Goal: Information Seeking & Learning: Learn about a topic

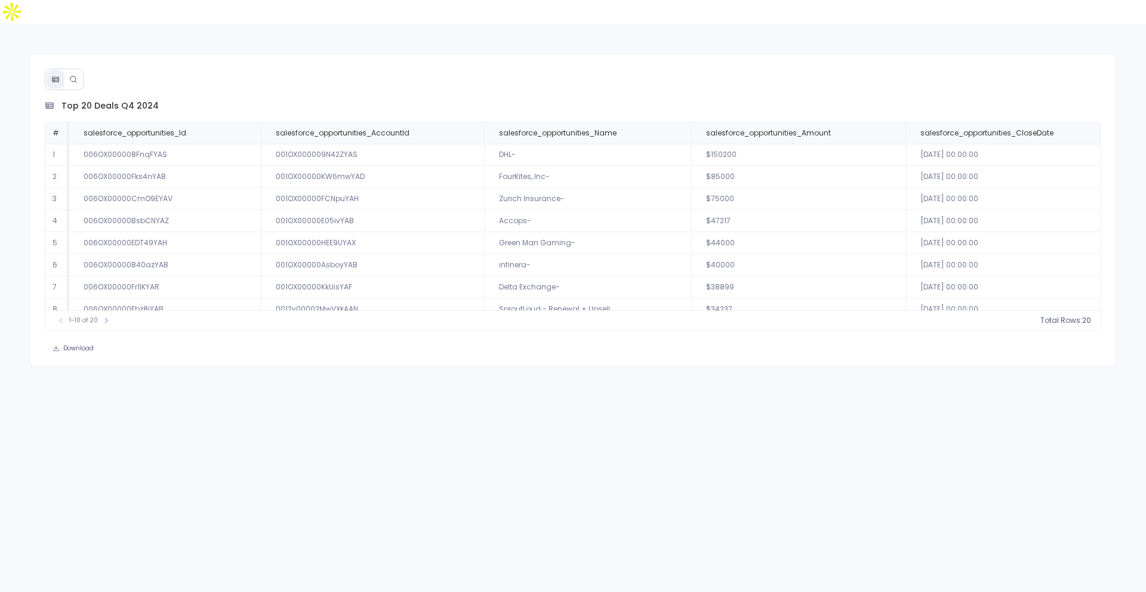
click at [475, 445] on div "top 20 deals q4 2024 # salesforce_opportunities_Id salesforce_opportunities_Acc…" at bounding box center [573, 320] width 1146 height 592
drag, startPoint x: 61, startPoint y: 82, endPoint x: 183, endPoint y: 75, distance: 122.0
click at [183, 75] on div "top 20 deals q4 2024 # salesforce_opportunities_Id salesforce_opportunities_Acc…" at bounding box center [573, 210] width 1087 height 313
click at [184, 100] on div "top 20 deals q4 2024" at bounding box center [573, 106] width 1057 height 13
click at [124, 100] on span "top 20 deals q4 2024" at bounding box center [109, 106] width 97 height 13
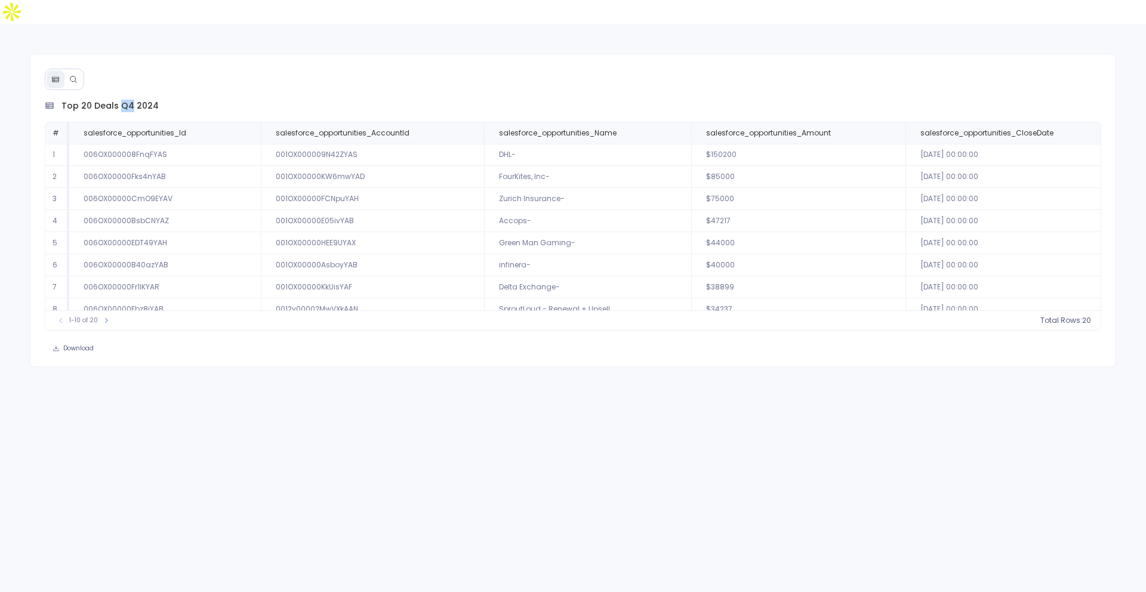
click at [124, 100] on span "top 20 deals q4 2024" at bounding box center [109, 106] width 97 height 13
click at [150, 100] on span "top 20 deals q4 2024" at bounding box center [109, 106] width 97 height 13
click at [73, 75] on icon at bounding box center [73, 79] width 8 height 8
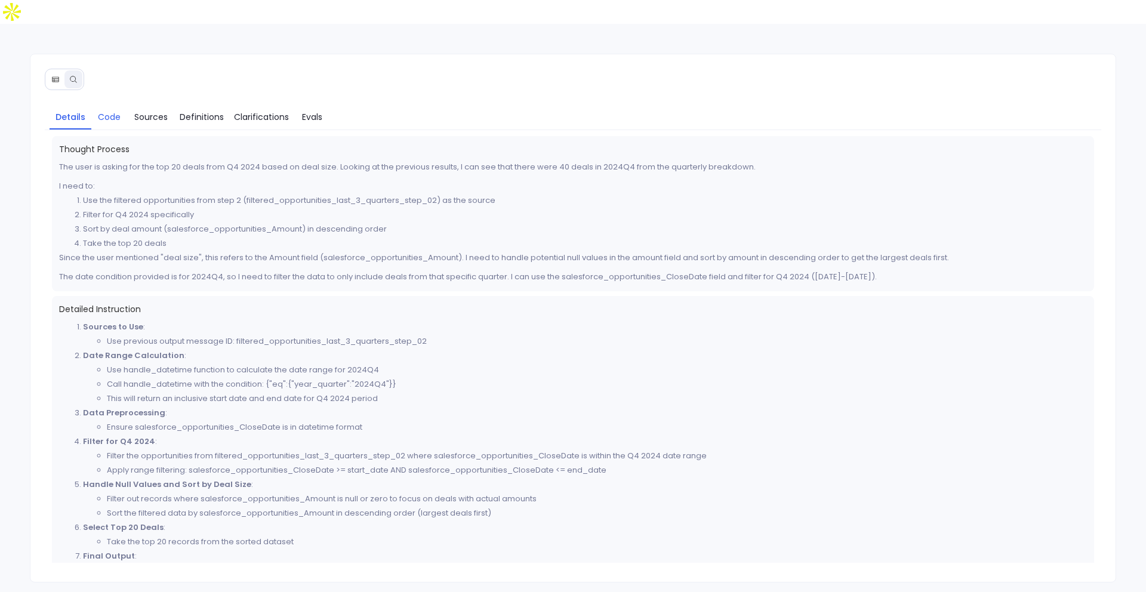
click at [108, 110] on span "Code" at bounding box center [109, 116] width 23 height 13
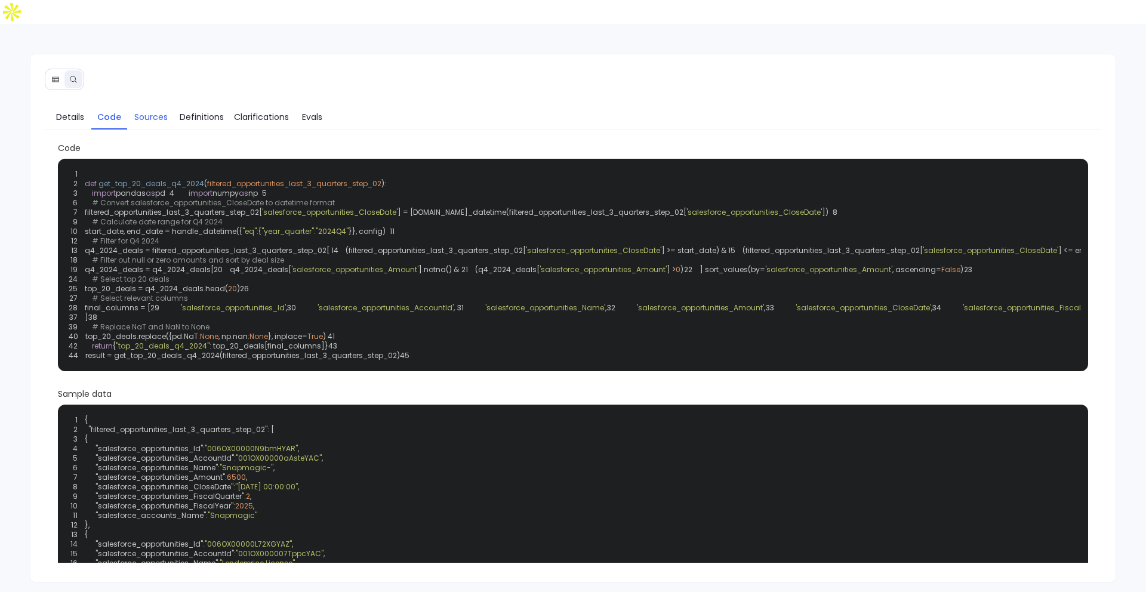
click at [167, 110] on span "Sources" at bounding box center [150, 116] width 33 height 13
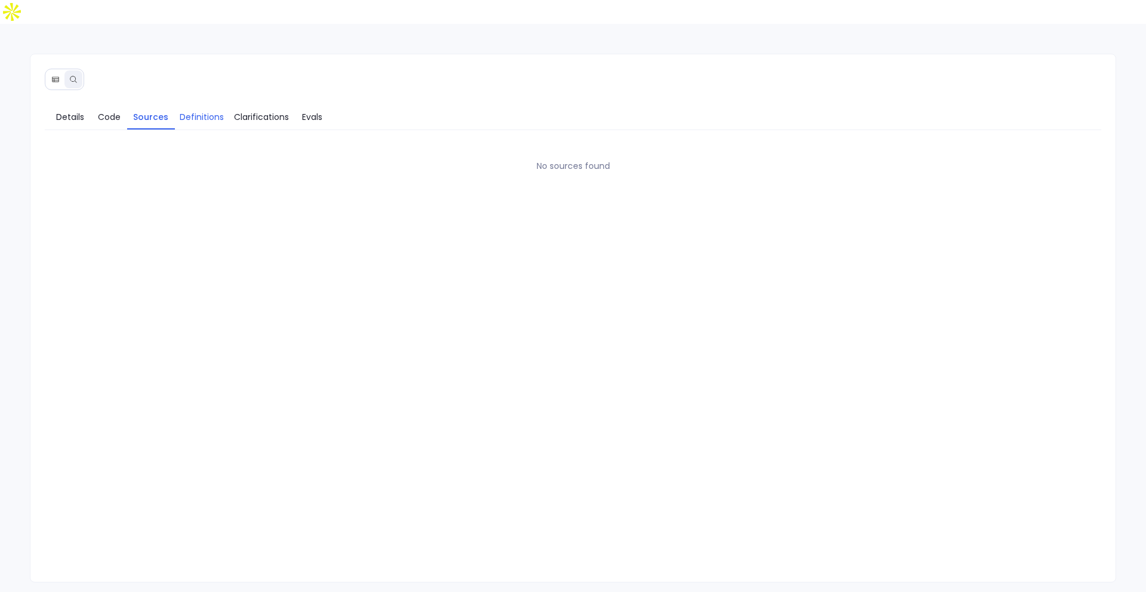
click at [207, 110] on span "Definitions" at bounding box center [202, 116] width 44 height 13
click at [270, 110] on span "Clarifications" at bounding box center [261, 116] width 55 height 13
click at [317, 110] on span "Evals" at bounding box center [312, 116] width 20 height 13
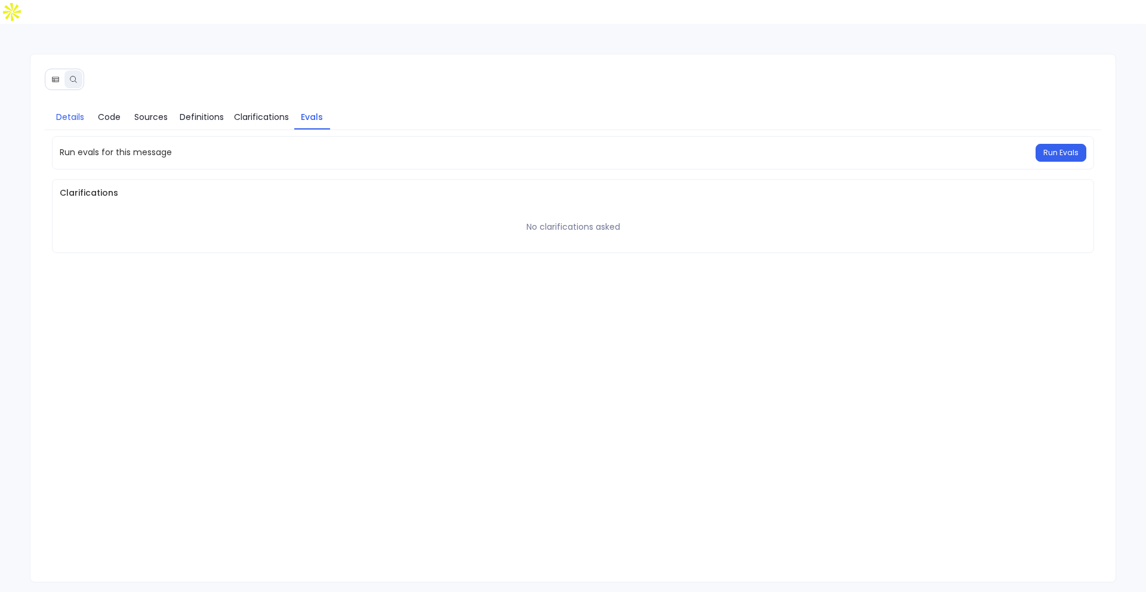
click at [77, 110] on span "Details" at bounding box center [70, 116] width 28 height 13
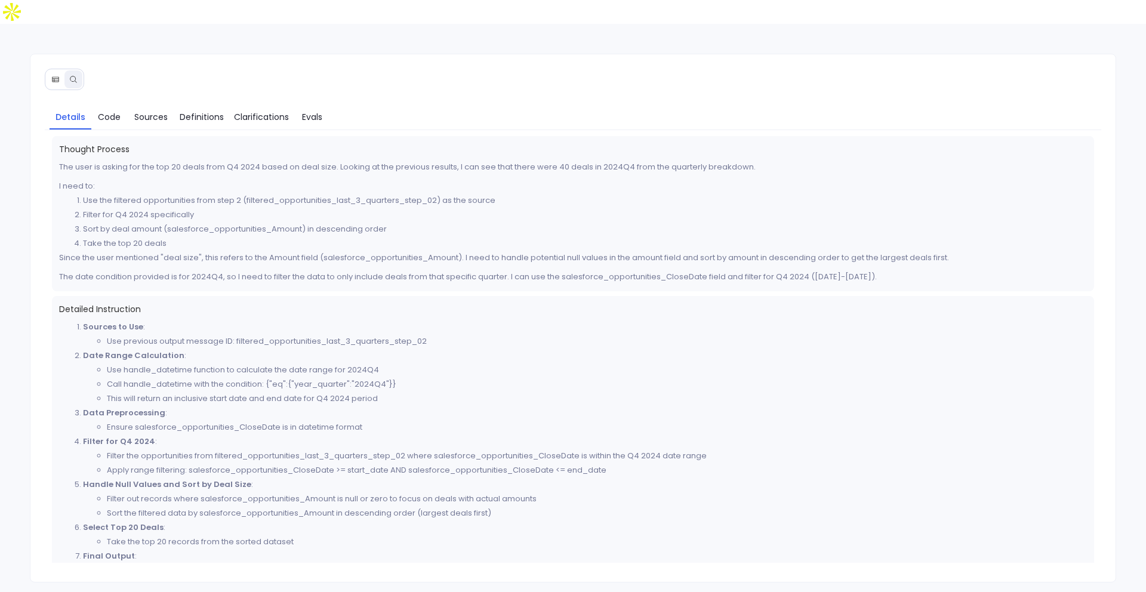
click at [51, 70] on button at bounding box center [56, 79] width 18 height 18
